Goal: Transaction & Acquisition: Purchase product/service

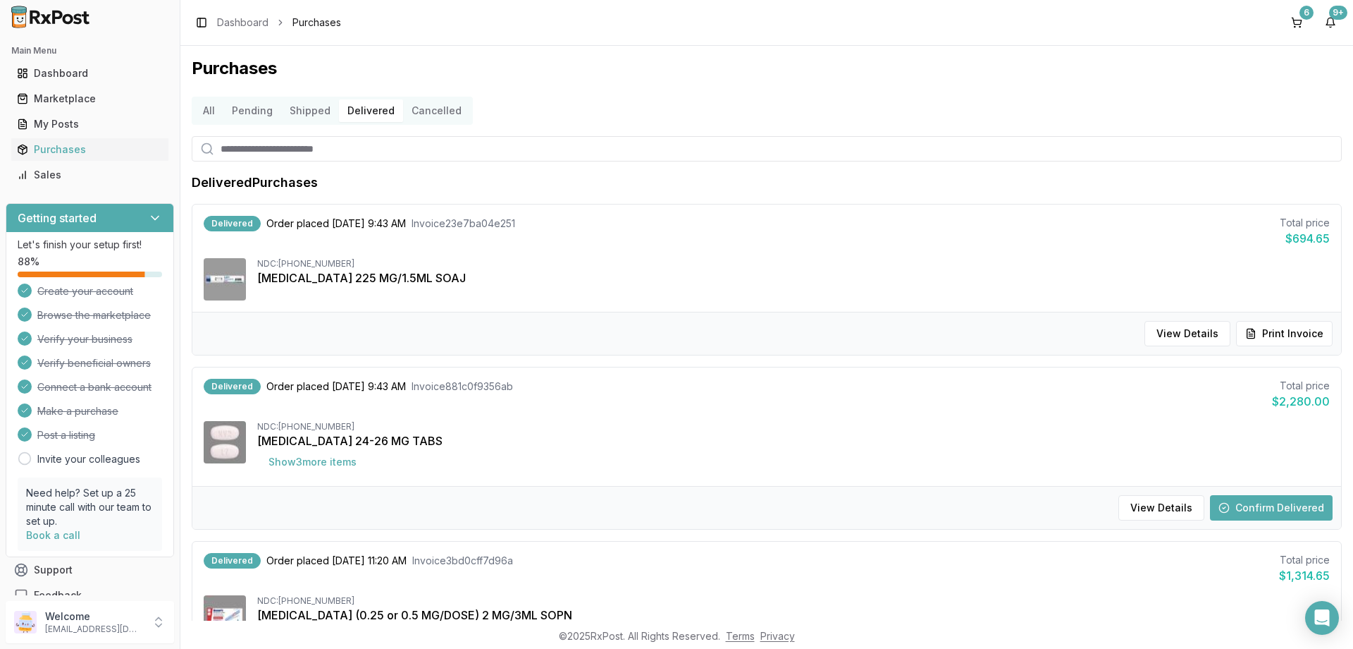
scroll to position [18, 0]
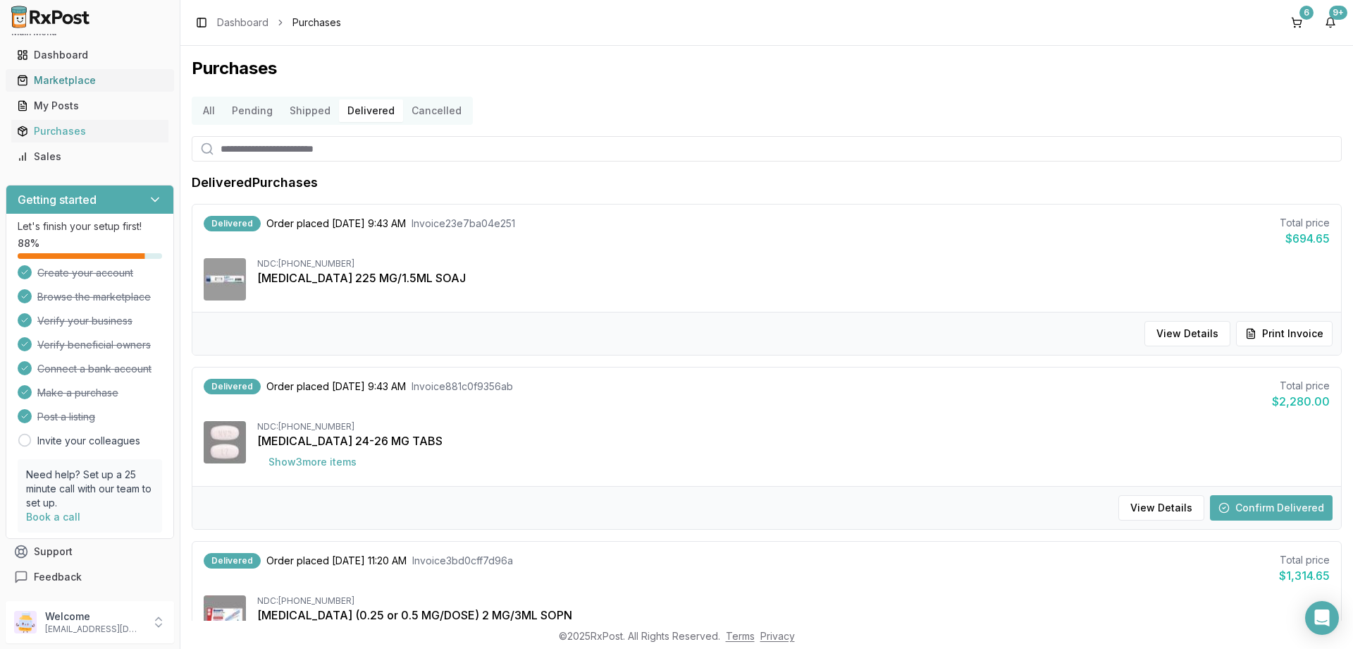
click at [56, 72] on link "Marketplace" at bounding box center [89, 80] width 157 height 25
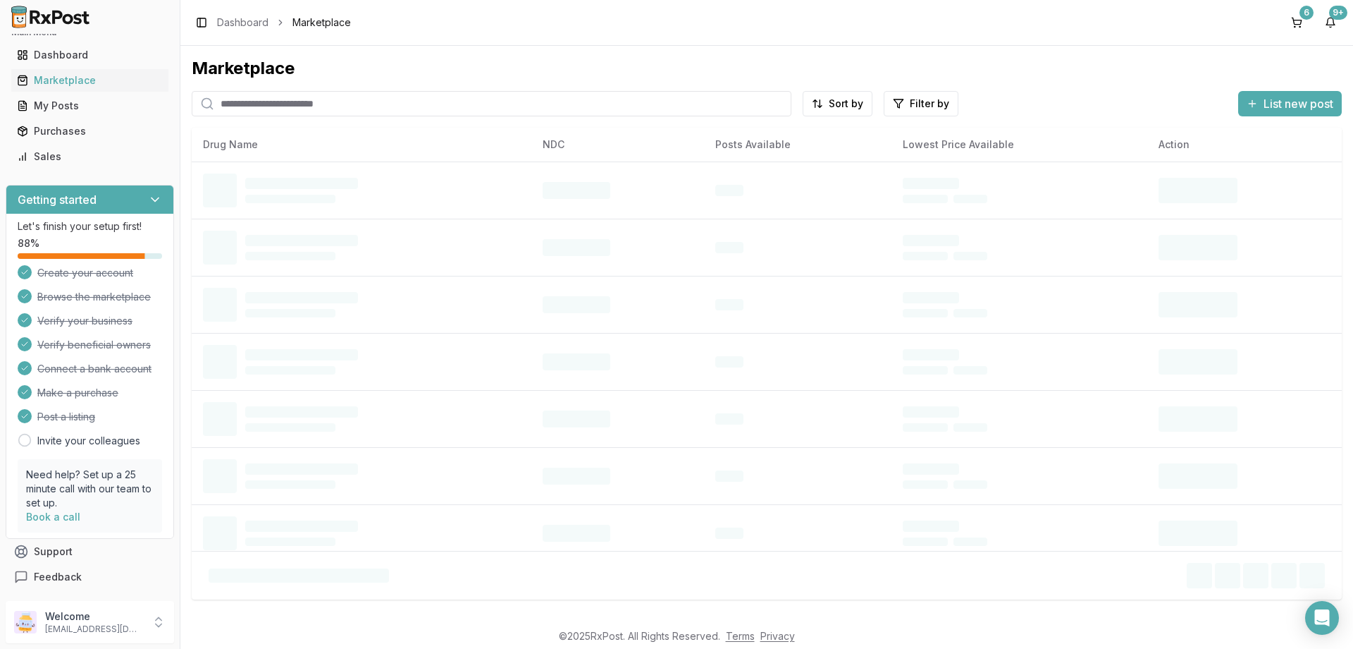
click at [278, 111] on input "search" at bounding box center [492, 103] width 600 height 25
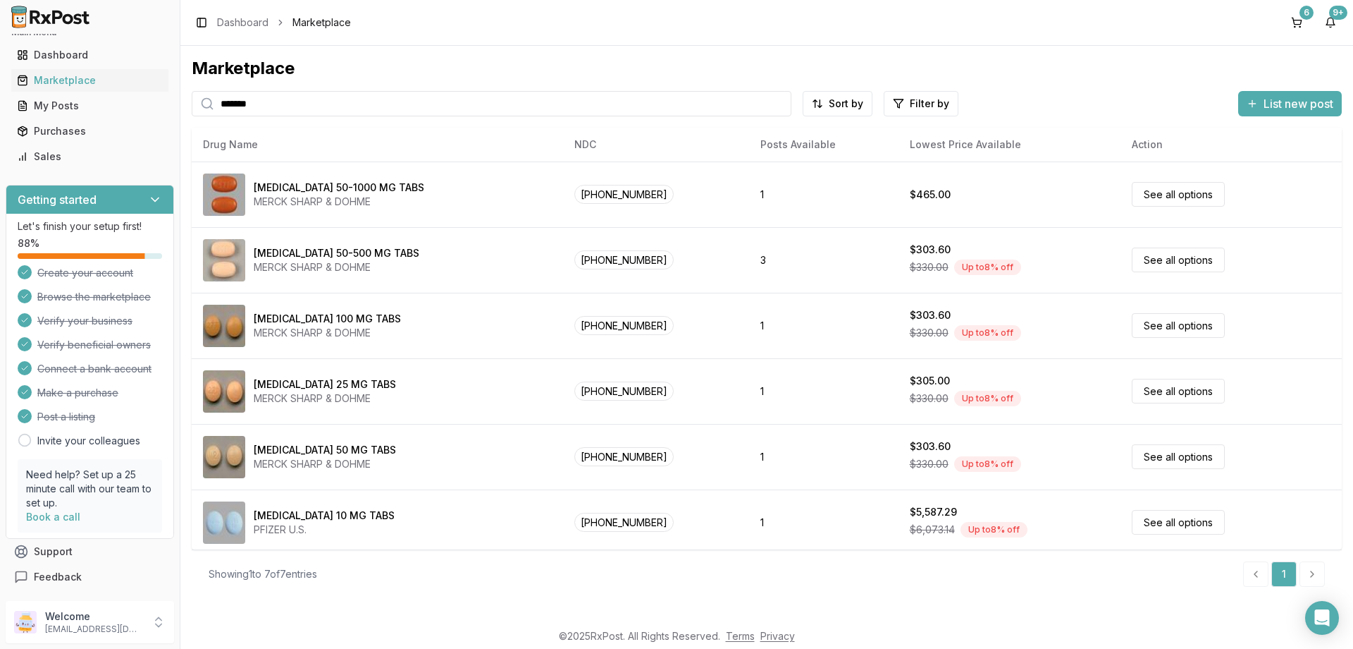
type input "*******"
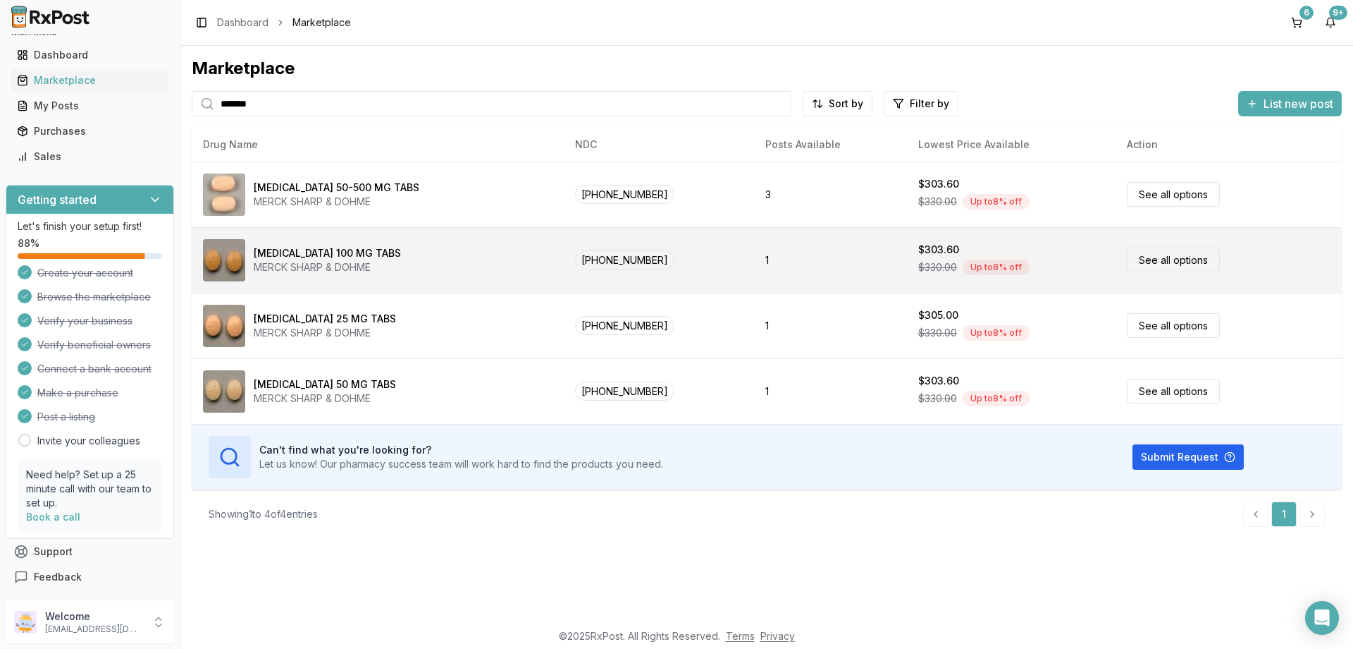
click at [1168, 262] on link "See all options" at bounding box center [1173, 259] width 93 height 25
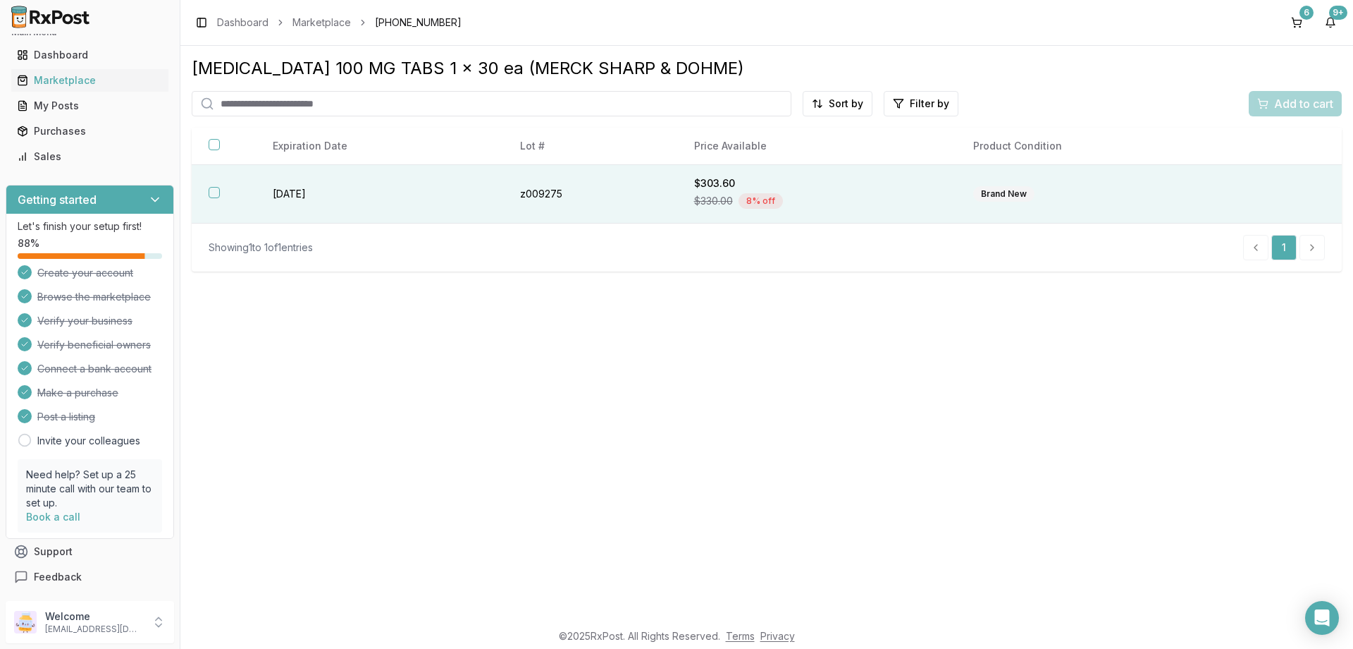
click at [211, 197] on button "button" at bounding box center [214, 192] width 11 height 11
click at [1291, 109] on span "Add to cart" at bounding box center [1303, 103] width 59 height 17
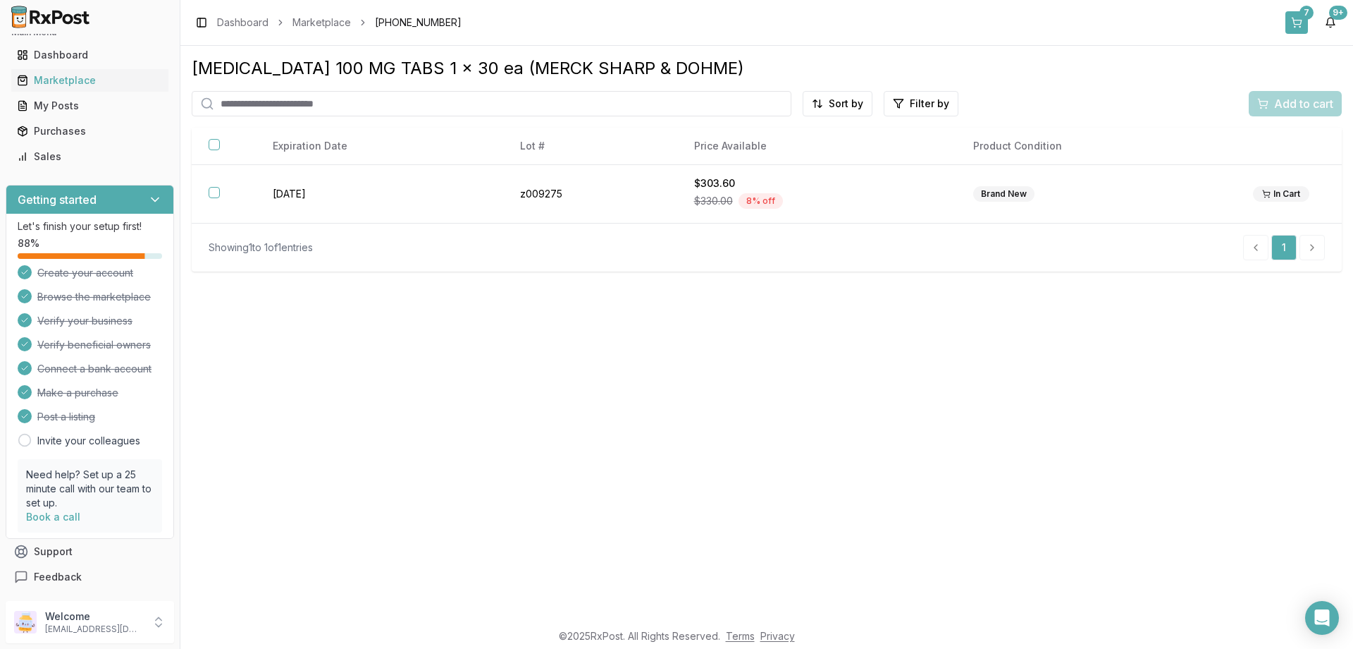
click at [1292, 33] on button "7" at bounding box center [1297, 22] width 23 height 23
